Goal: Transaction & Acquisition: Obtain resource

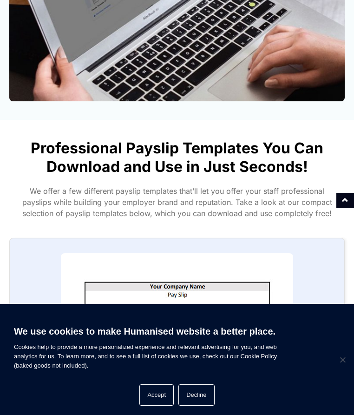
scroll to position [325, 0]
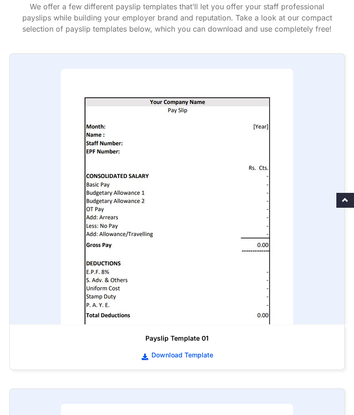
scroll to position [464, 0]
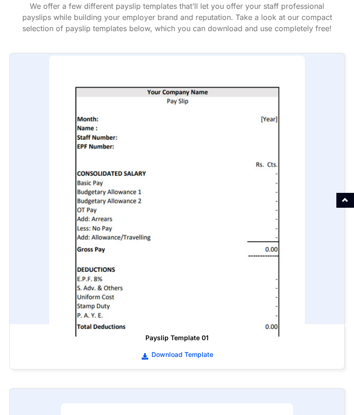
click at [77, 164] on img at bounding box center [176, 196] width 255 height 281
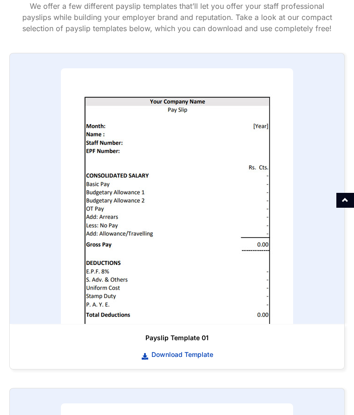
click at [149, 350] on span "Download Template" at bounding box center [181, 354] width 64 height 9
